Goal: Use online tool/utility: Utilize a website feature to perform a specific function

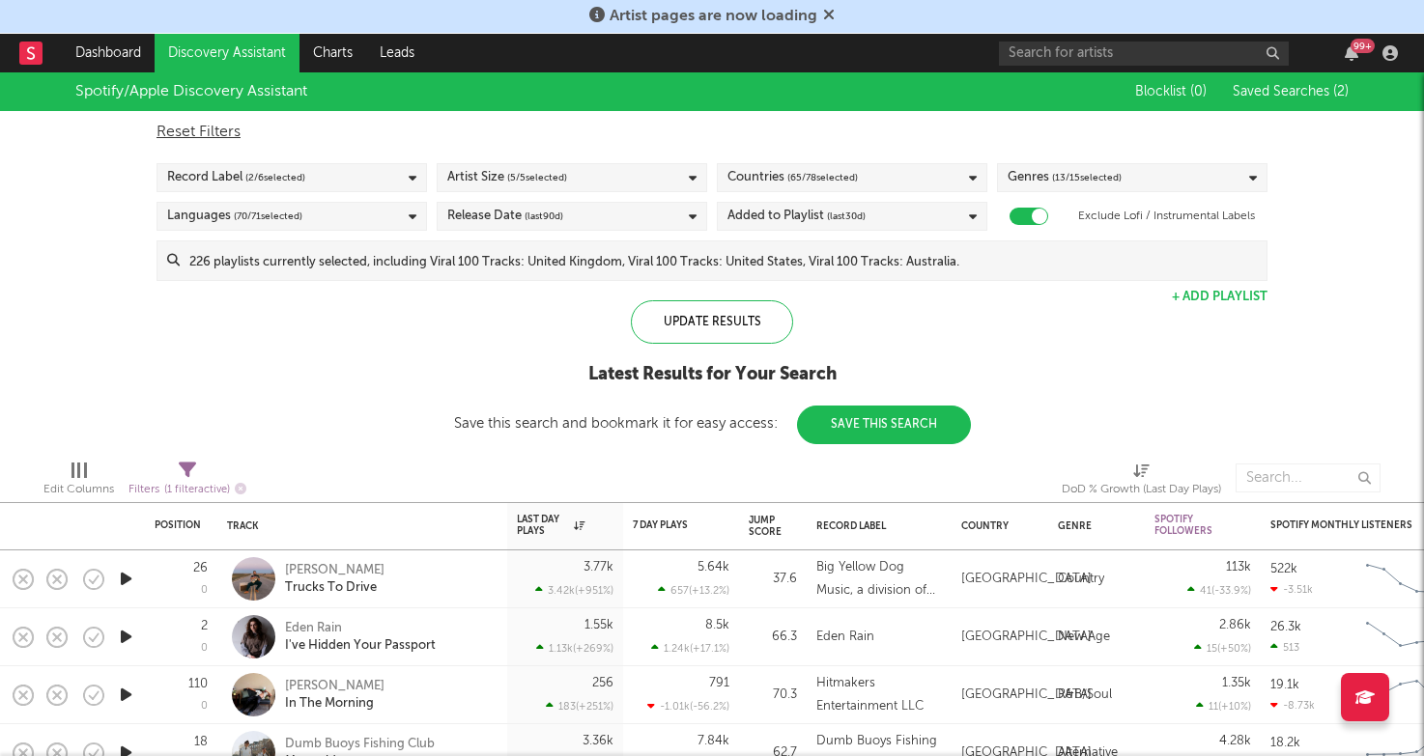
click at [242, 47] on link "Discovery Assistant" at bounding box center [227, 53] width 145 height 39
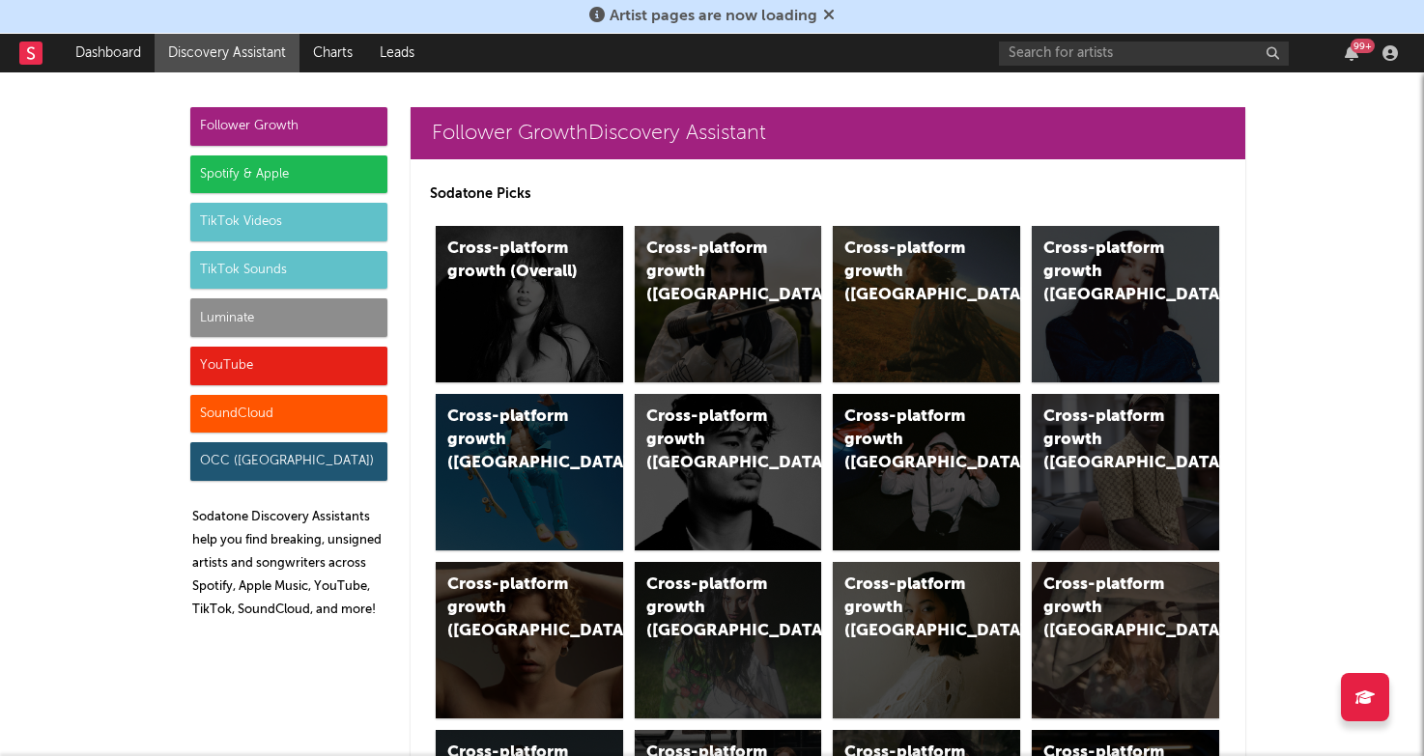
click at [313, 158] on div "Spotify & Apple" at bounding box center [288, 175] width 197 height 39
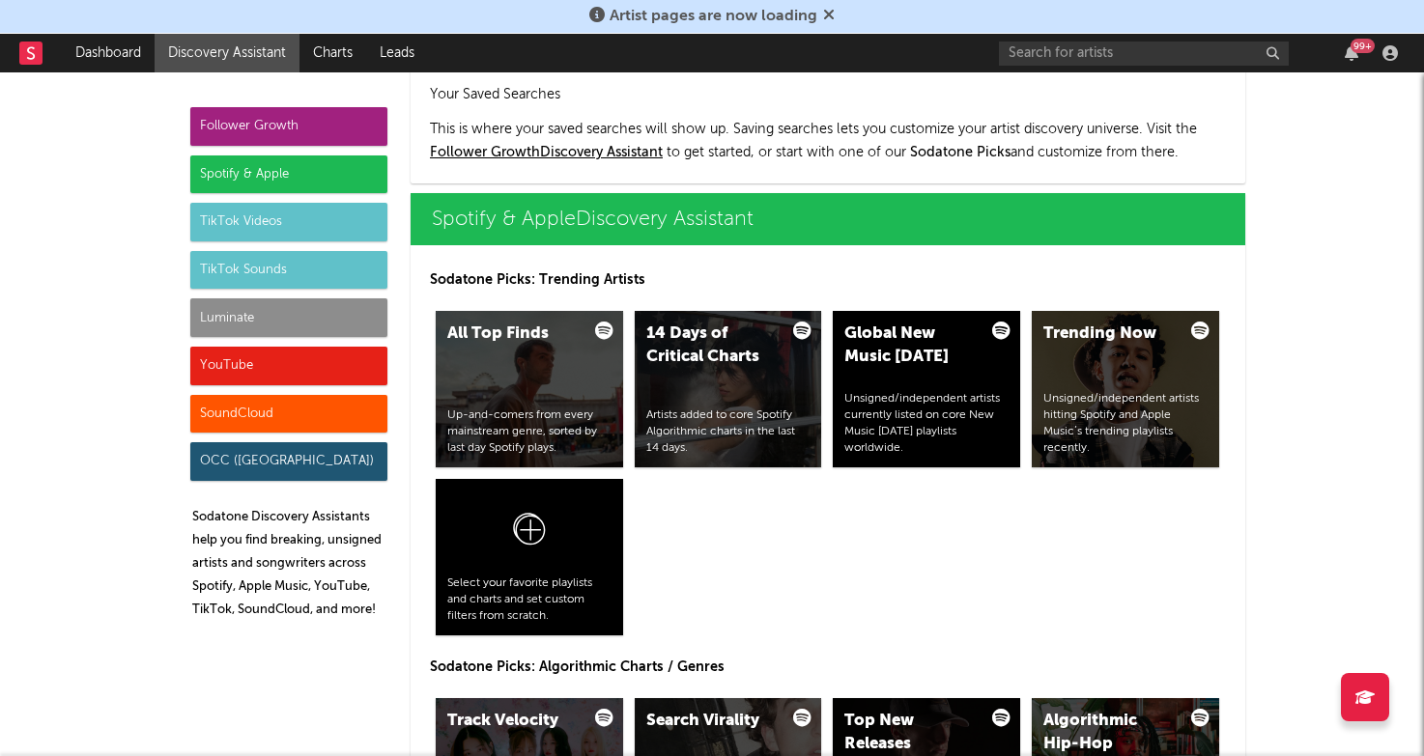
scroll to position [1931, 0]
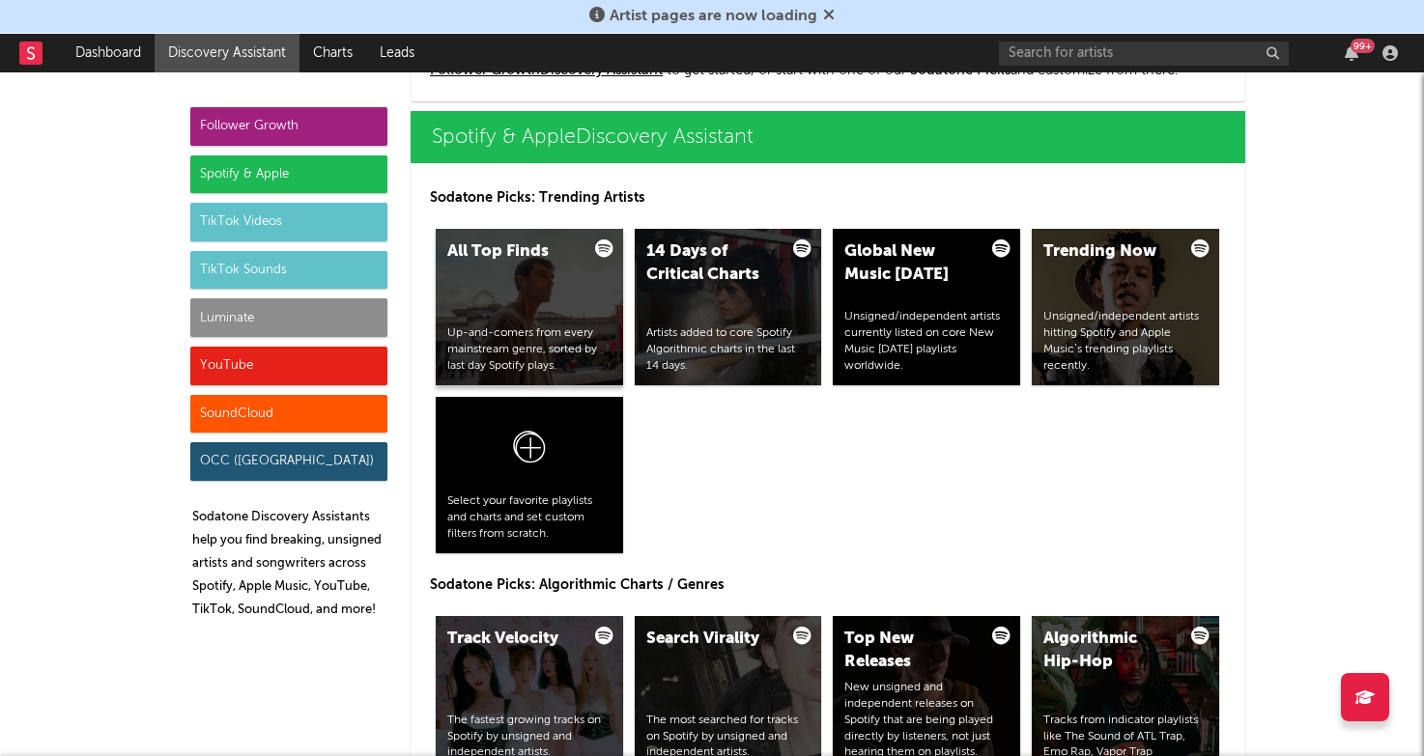
click at [546, 326] on div "Up-and-comers from every mainstream genre, sorted by last day Spotify plays." at bounding box center [529, 350] width 164 height 48
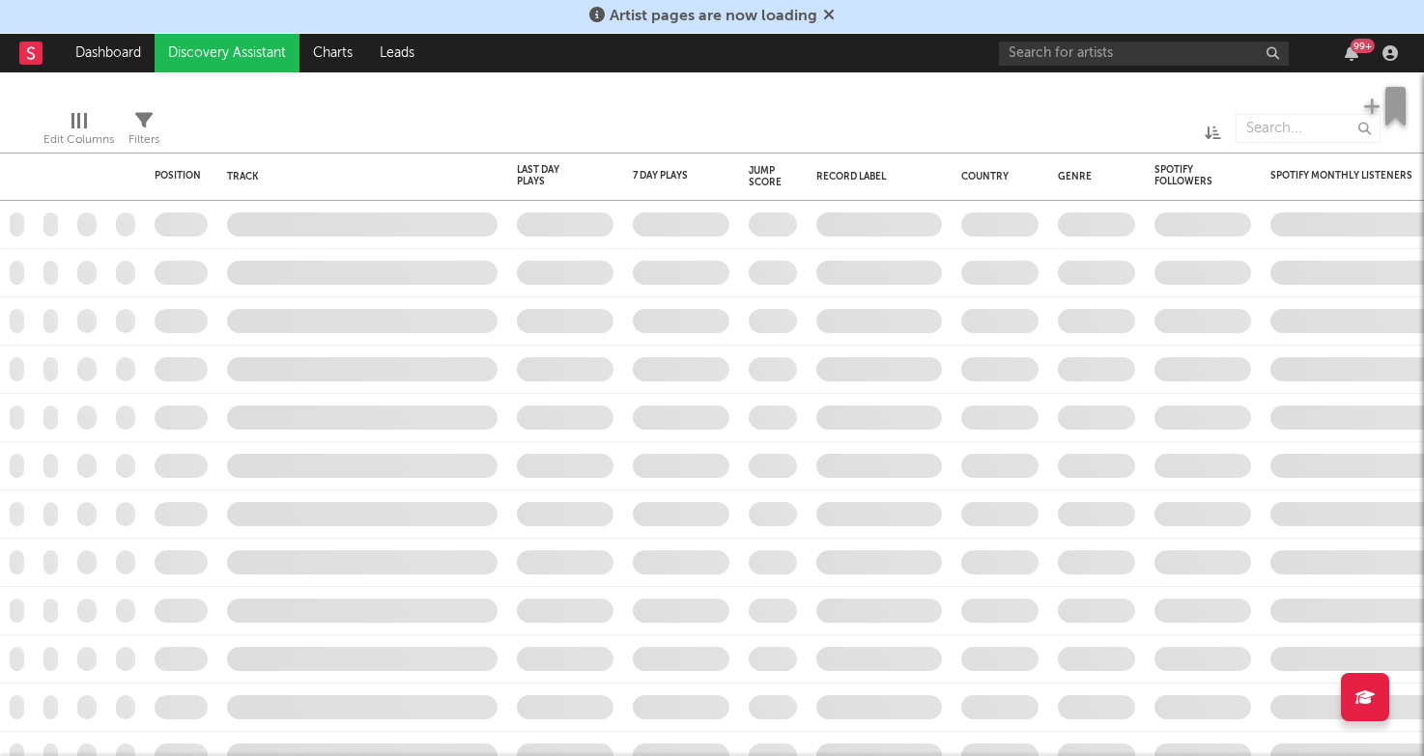
checkbox input "true"
